Goal: Find specific page/section: Find specific page/section

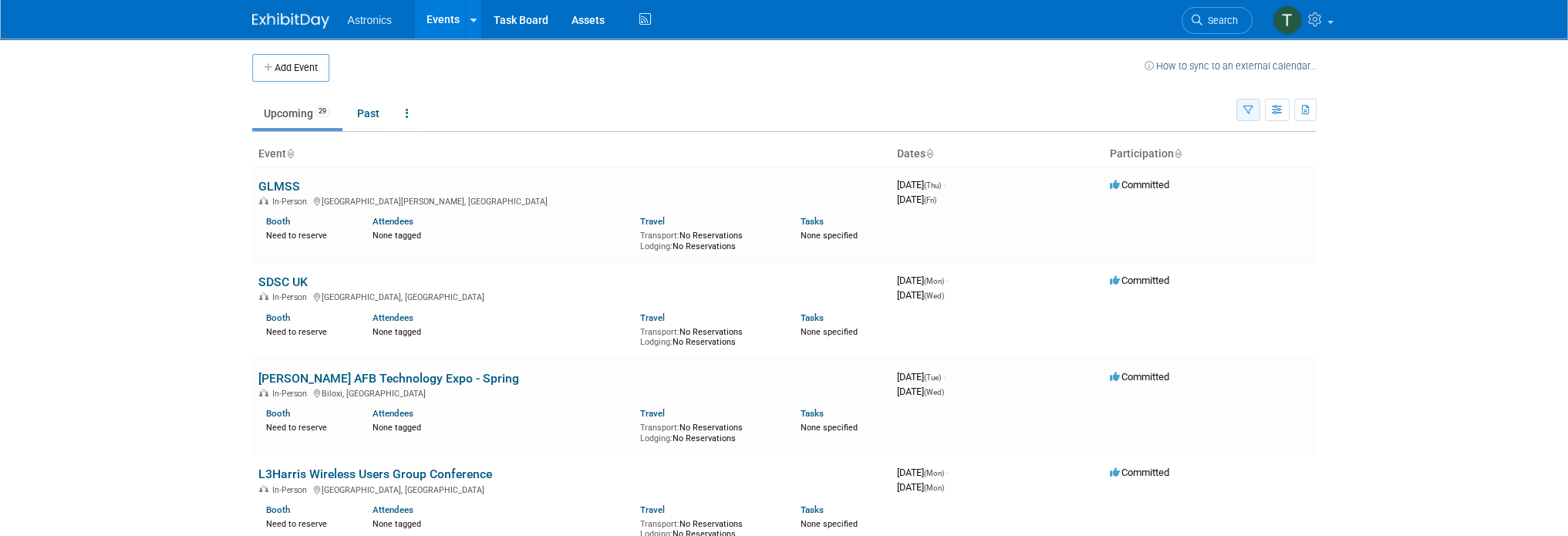
click at [1251, 107] on icon "button" at bounding box center [1248, 110] width 10 height 10
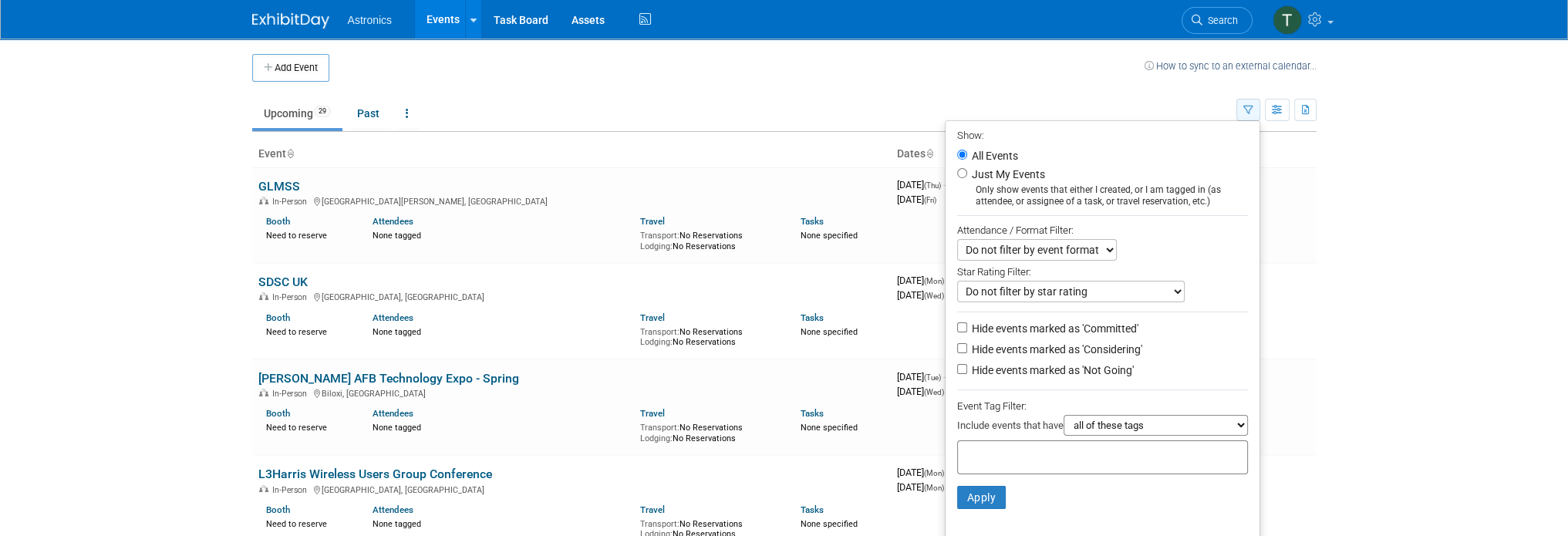
click at [1251, 107] on icon "button" at bounding box center [1248, 110] width 10 height 10
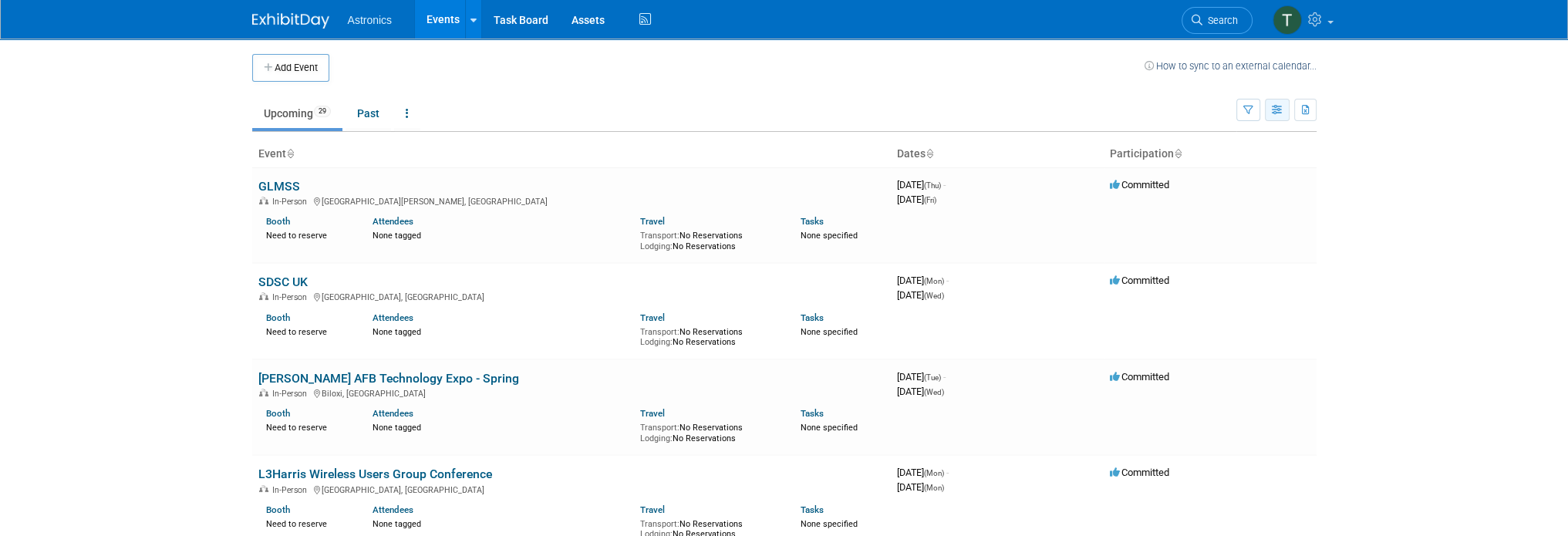
click at [1277, 109] on icon "button" at bounding box center [1277, 110] width 11 height 10
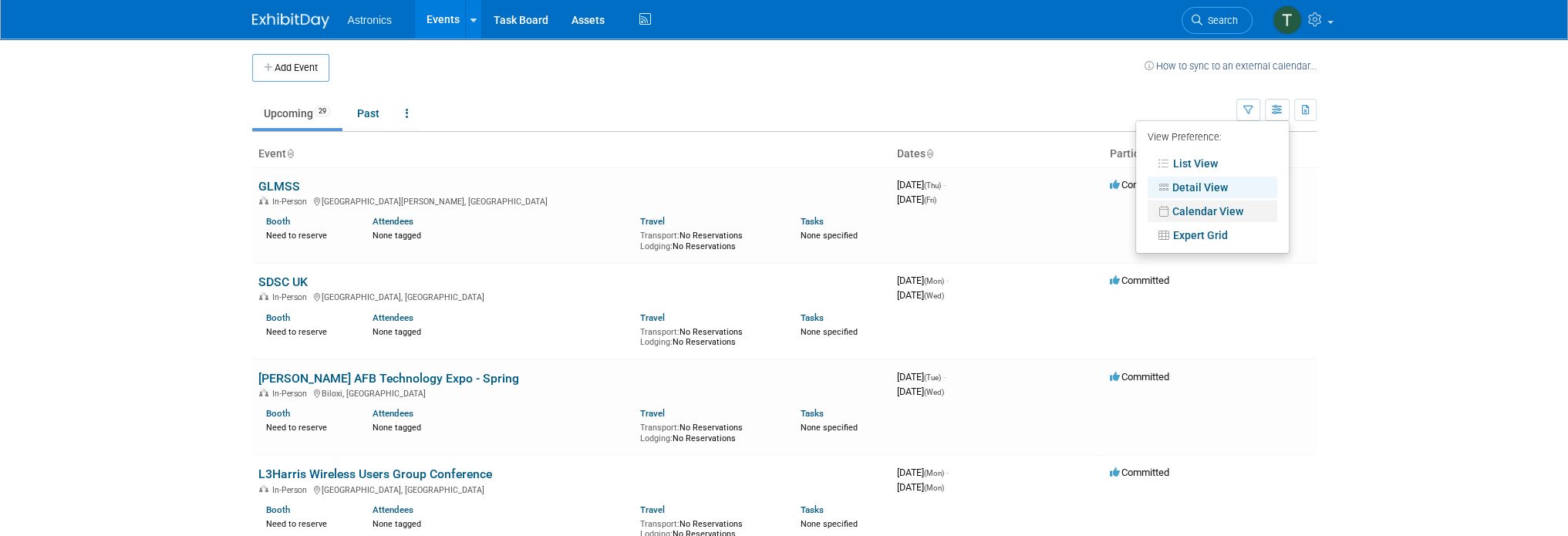
click at [1193, 203] on link "Calendar View" at bounding box center [1212, 211] width 130 height 22
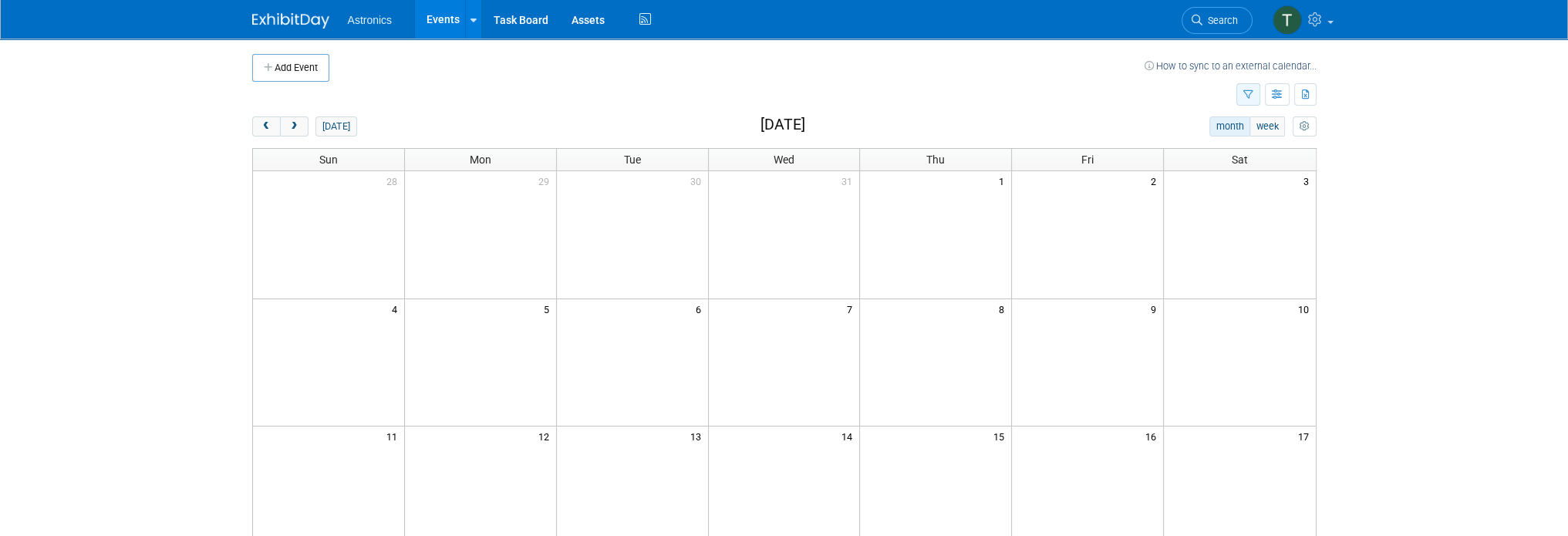
click at [1249, 92] on icon "button" at bounding box center [1248, 95] width 10 height 10
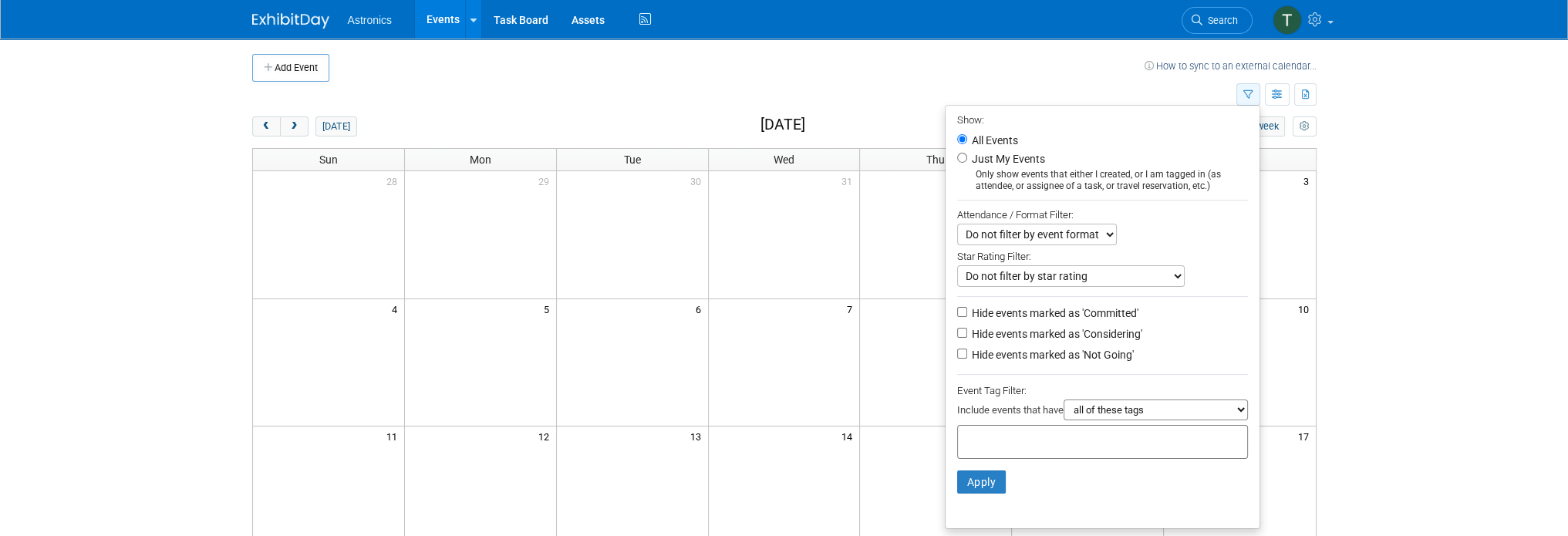
click at [1249, 92] on icon "button" at bounding box center [1248, 95] width 10 height 10
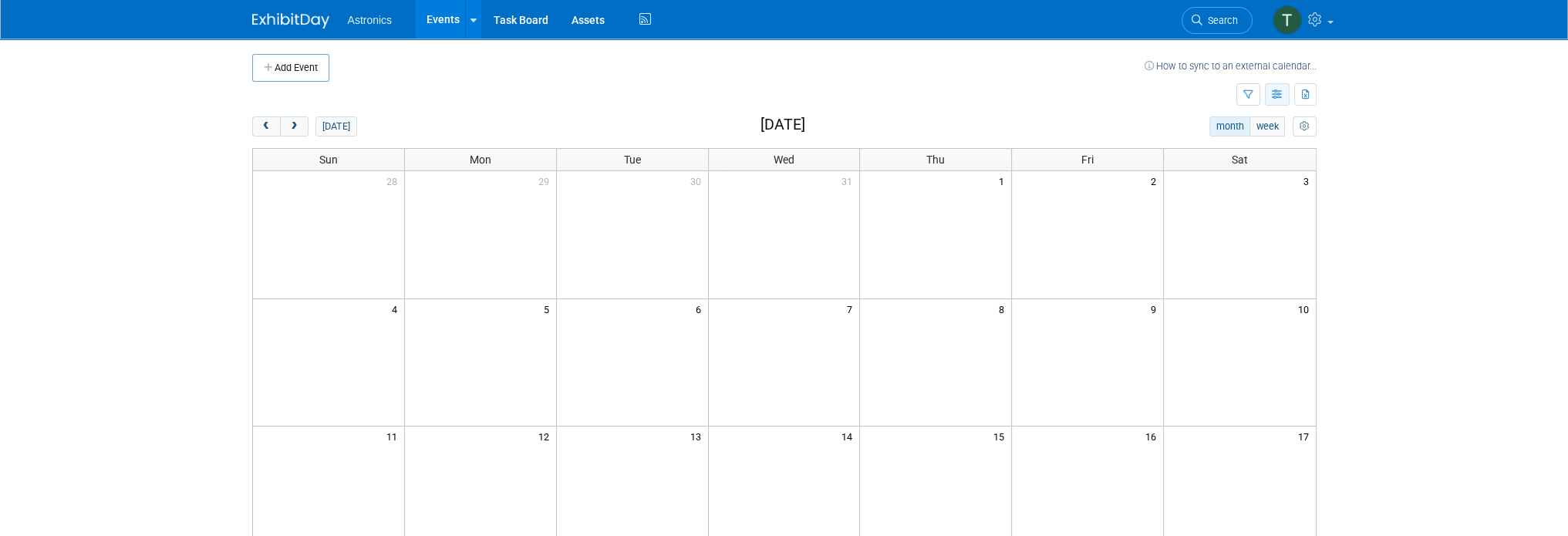
click at [1275, 98] on icon "button" at bounding box center [1277, 95] width 11 height 10
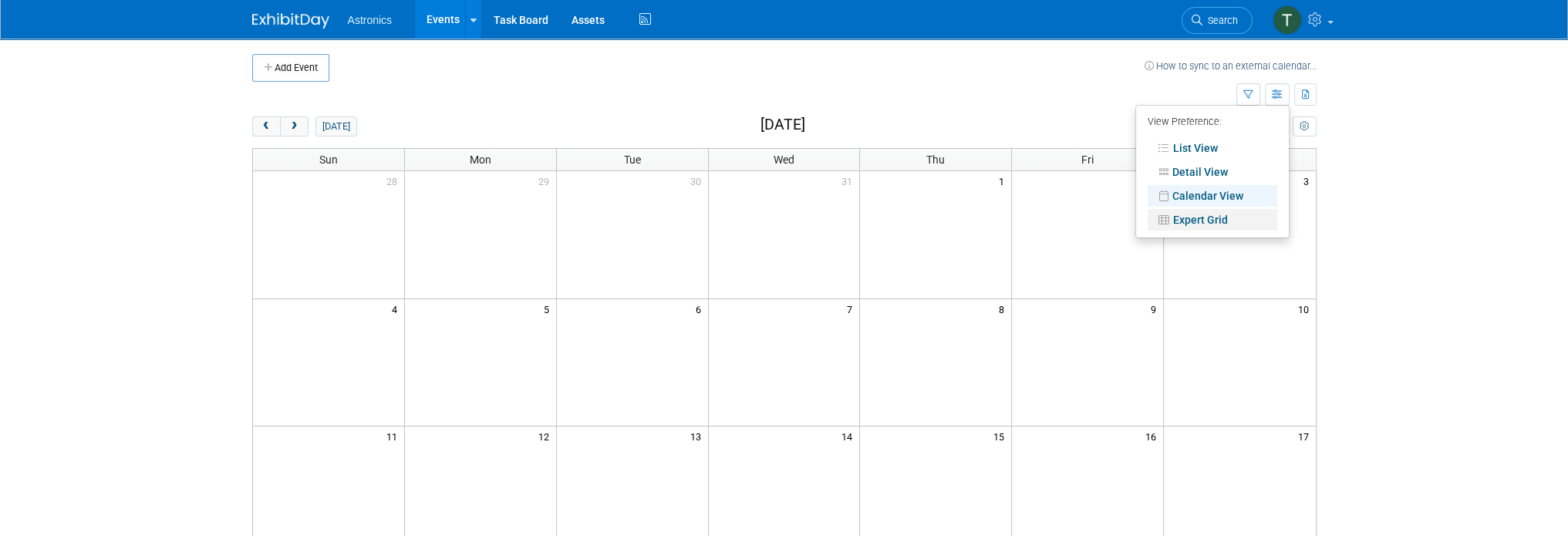
click at [1175, 221] on link "Expert Grid" at bounding box center [1212, 219] width 130 height 22
